Goal: Task Accomplishment & Management: Manage account settings

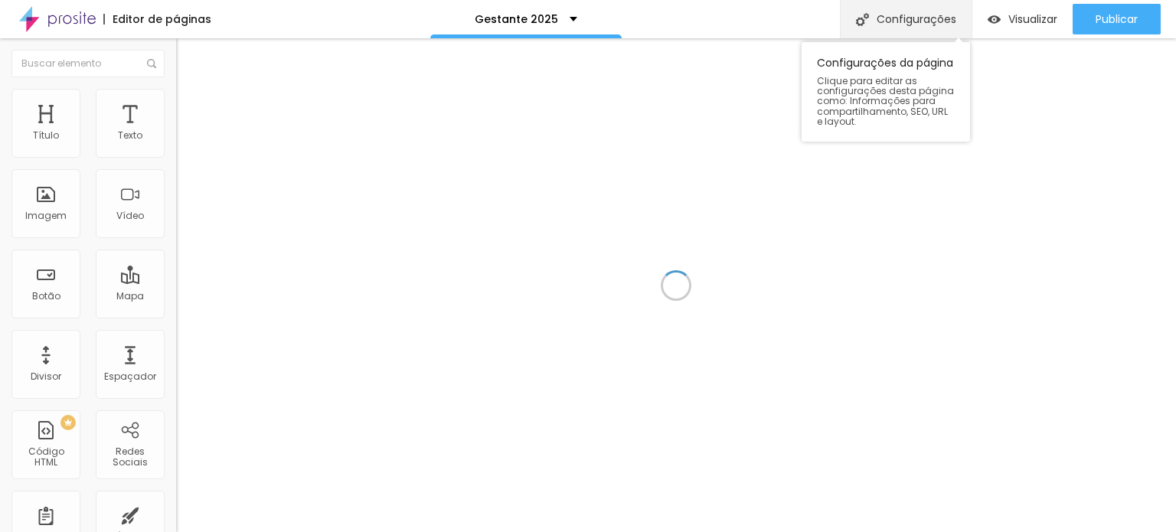
click at [897, 15] on div "Configurações" at bounding box center [906, 19] width 132 height 38
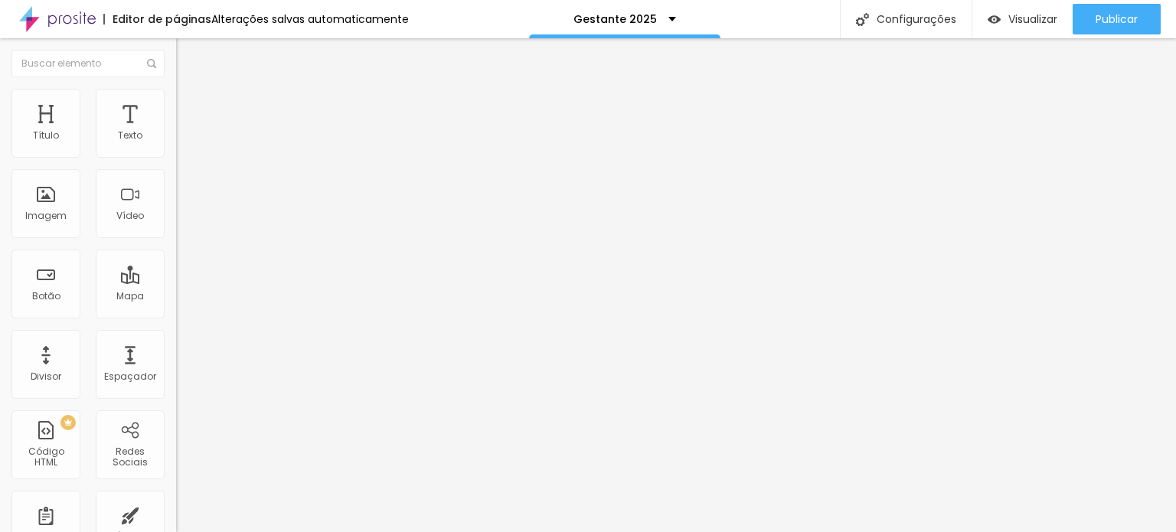
type input "/gestante2025"
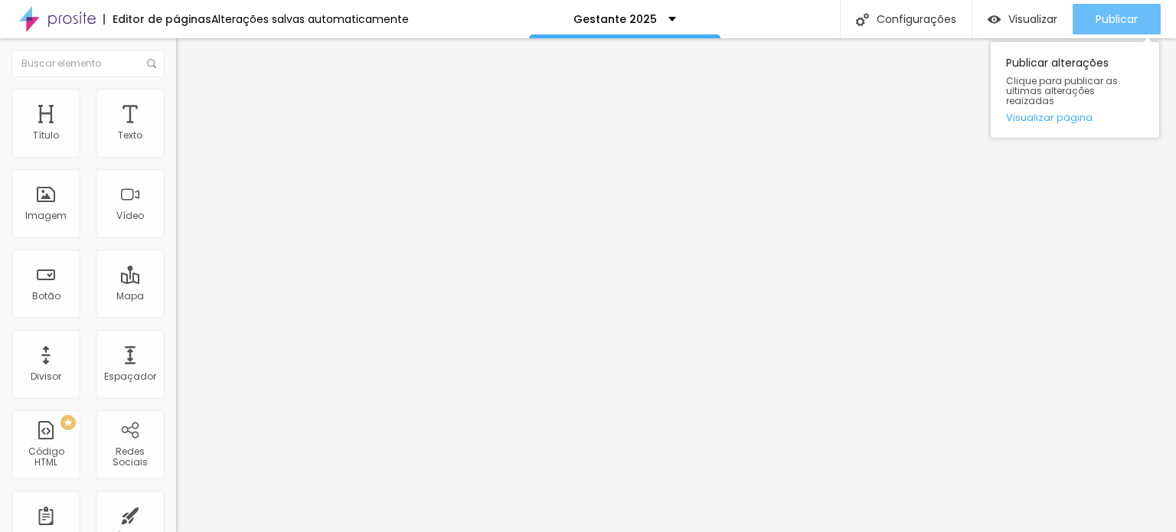
click at [1128, 19] on span "Publicar" at bounding box center [1117, 19] width 42 height 12
click at [1111, 13] on span "Publicar" at bounding box center [1117, 19] width 42 height 12
click at [1113, 5] on div "Publicar" at bounding box center [1117, 19] width 42 height 31
click at [1112, 24] on span "Publicar" at bounding box center [1117, 19] width 42 height 12
